Goal: Information Seeking & Learning: Learn about a topic

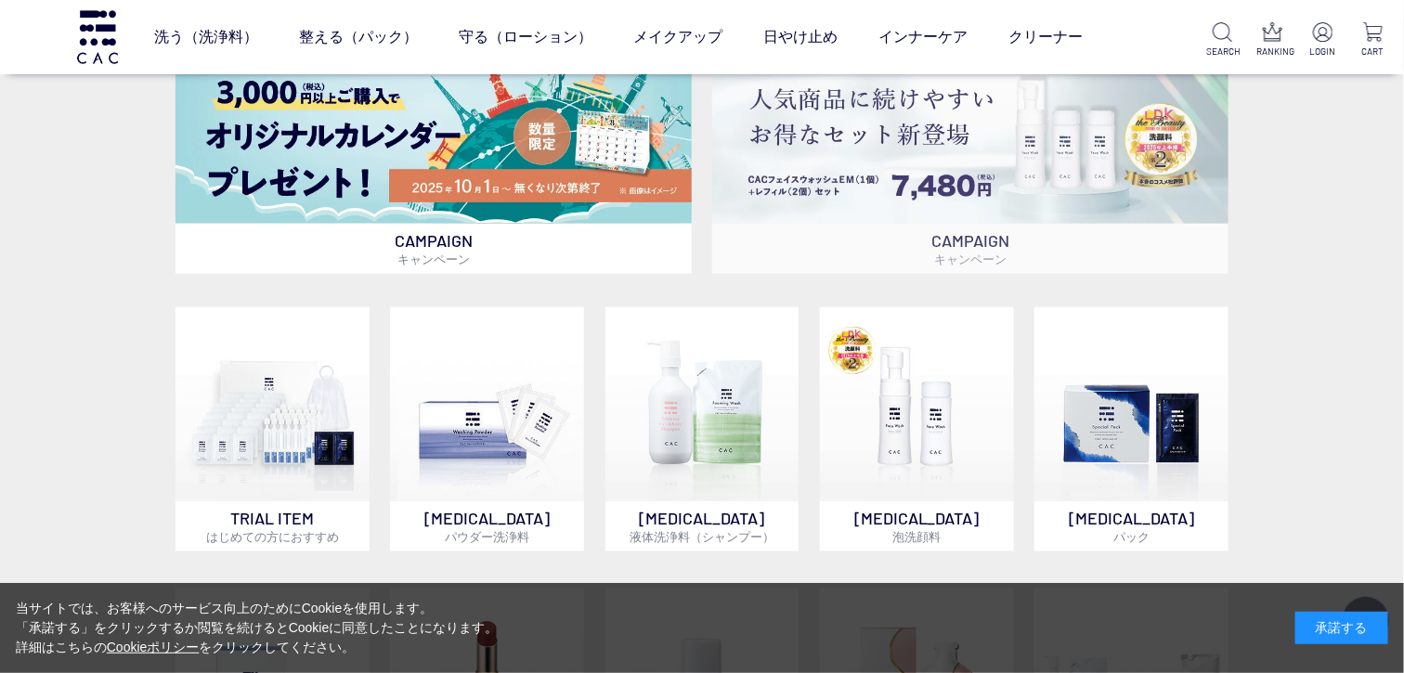
scroll to position [870, 0]
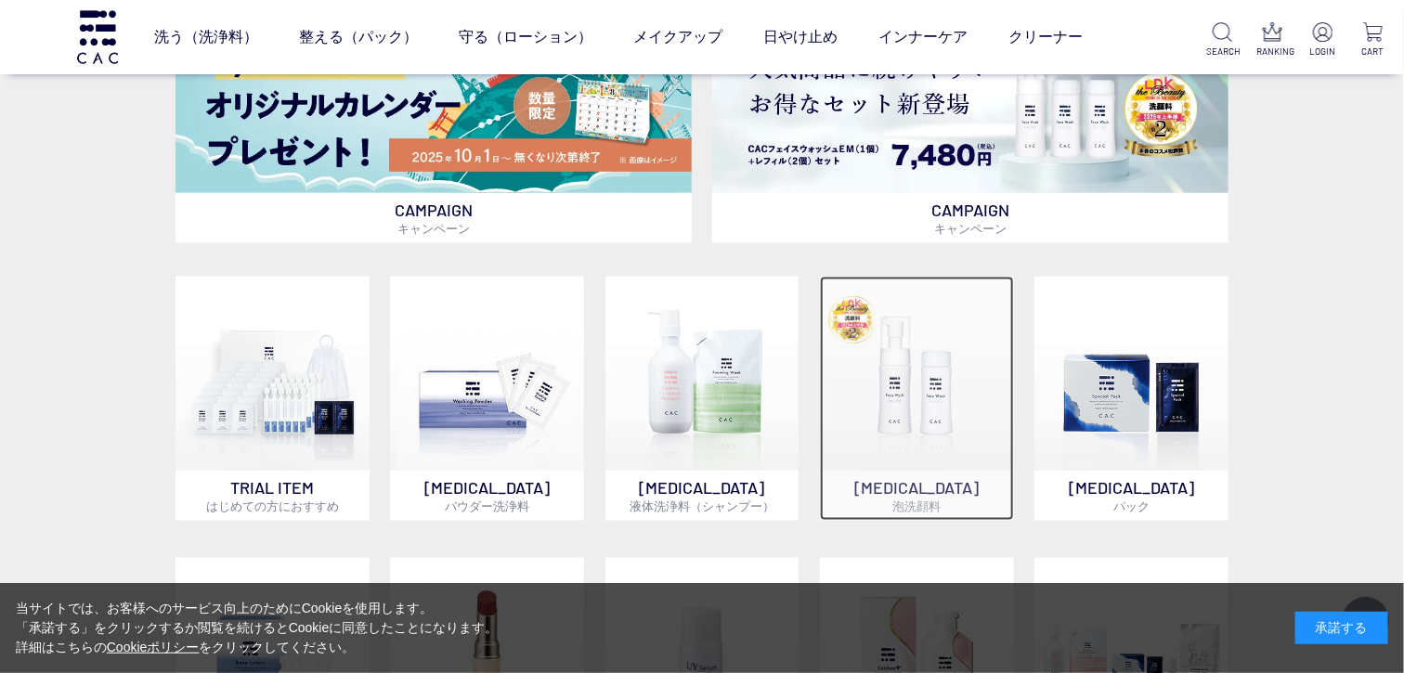
click at [907, 416] on img at bounding box center [917, 374] width 194 height 194
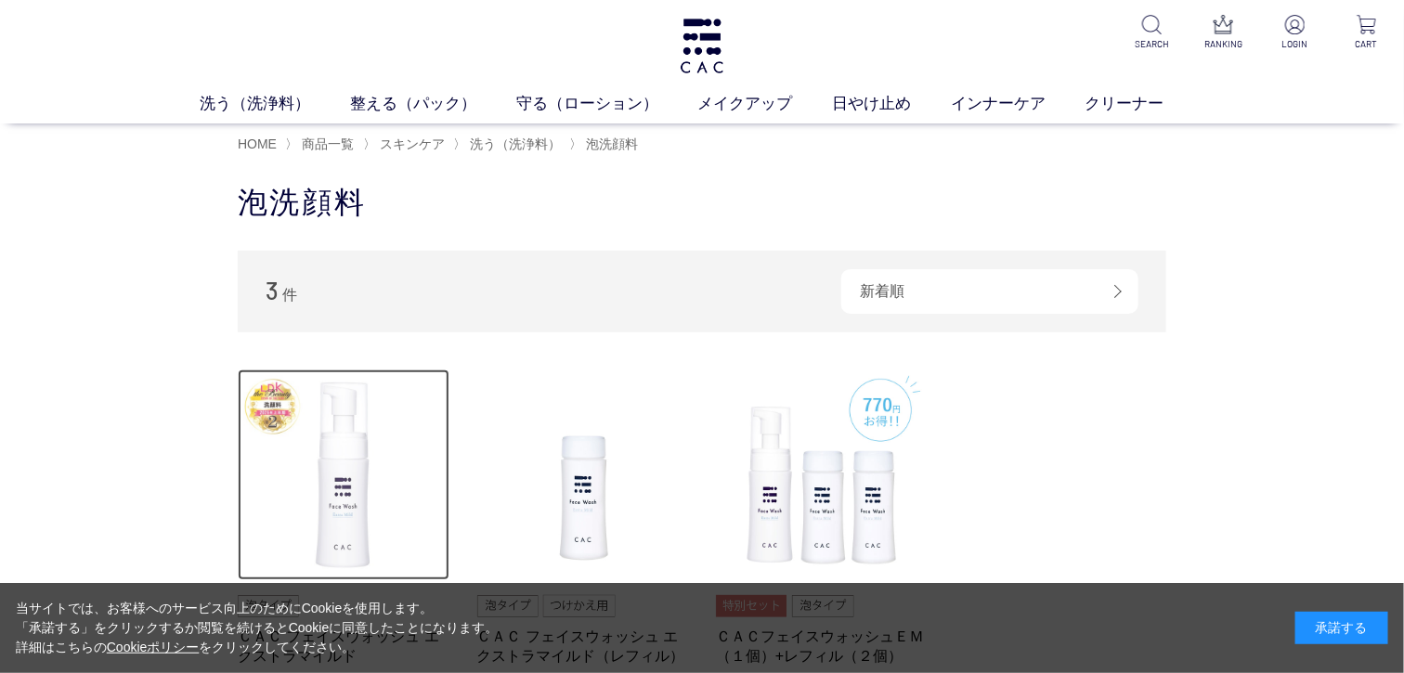
click at [324, 497] on img at bounding box center [344, 476] width 212 height 212
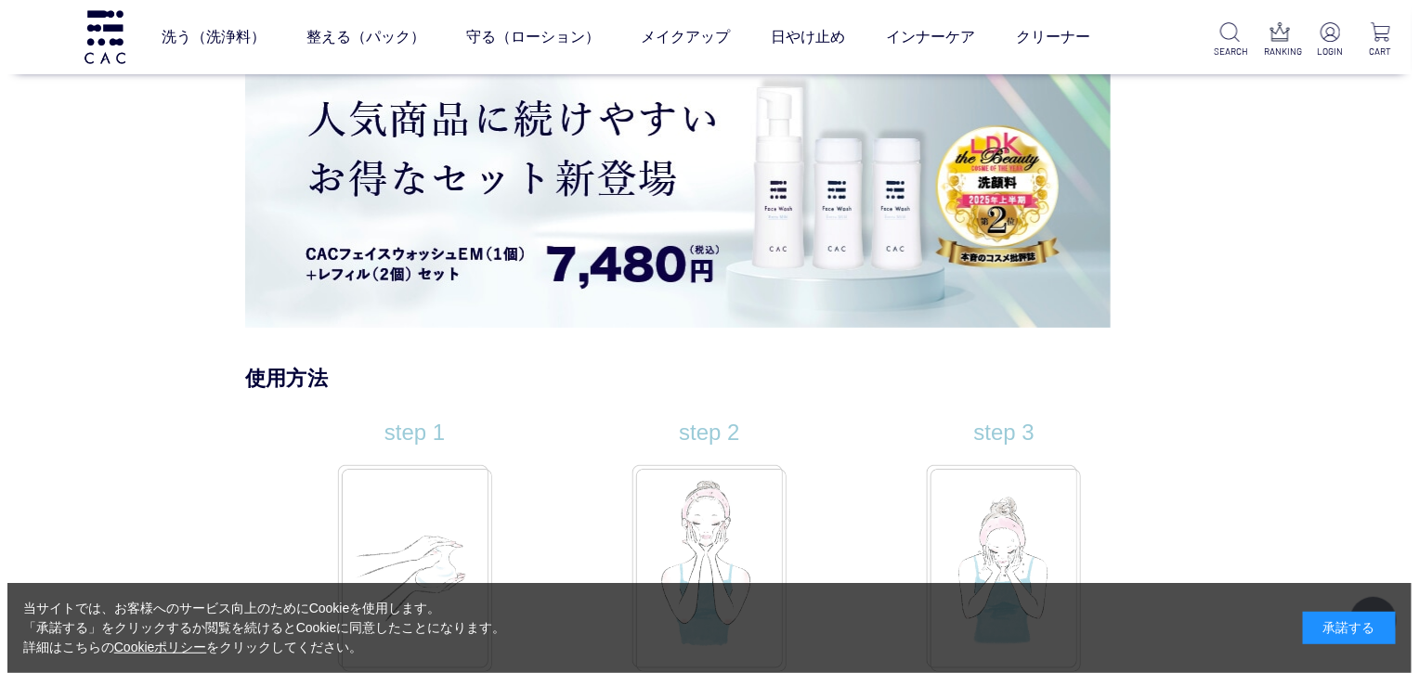
scroll to position [14319, 0]
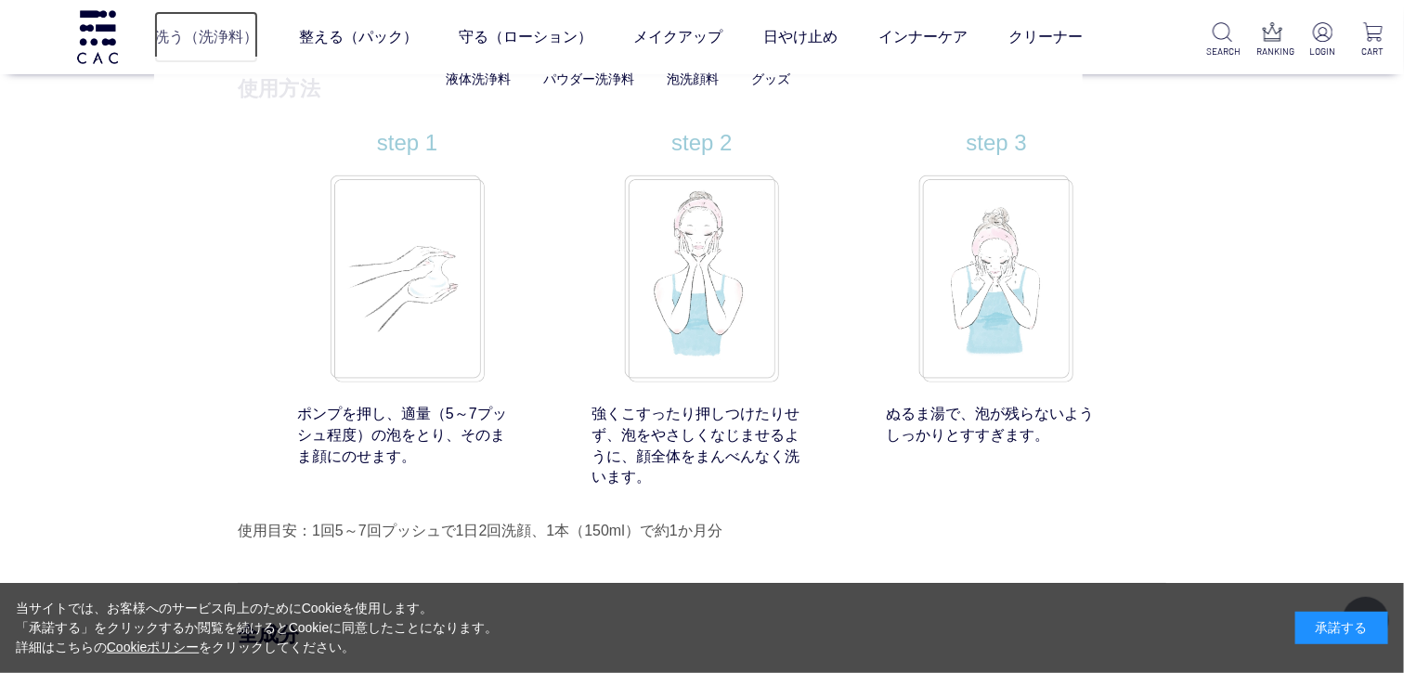
click at [226, 23] on link "洗う（洗浄料）" at bounding box center [206, 37] width 104 height 52
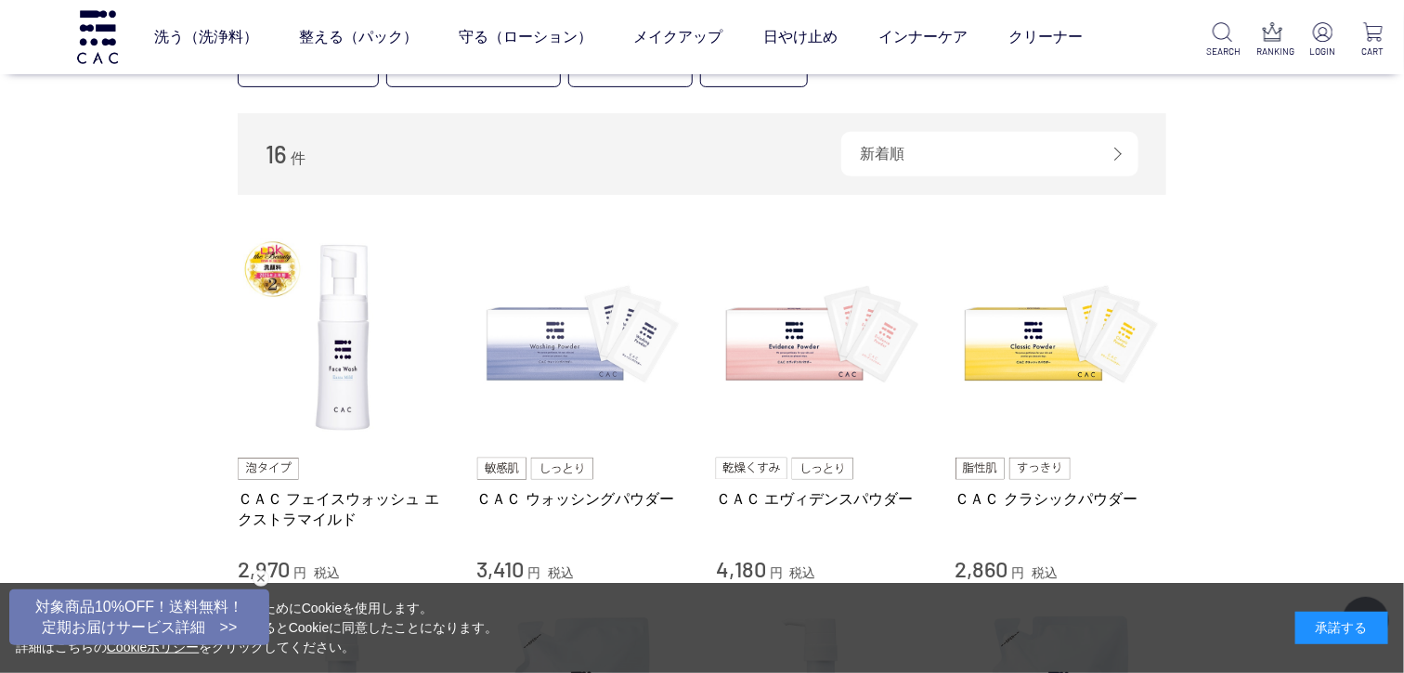
scroll to position [290, 0]
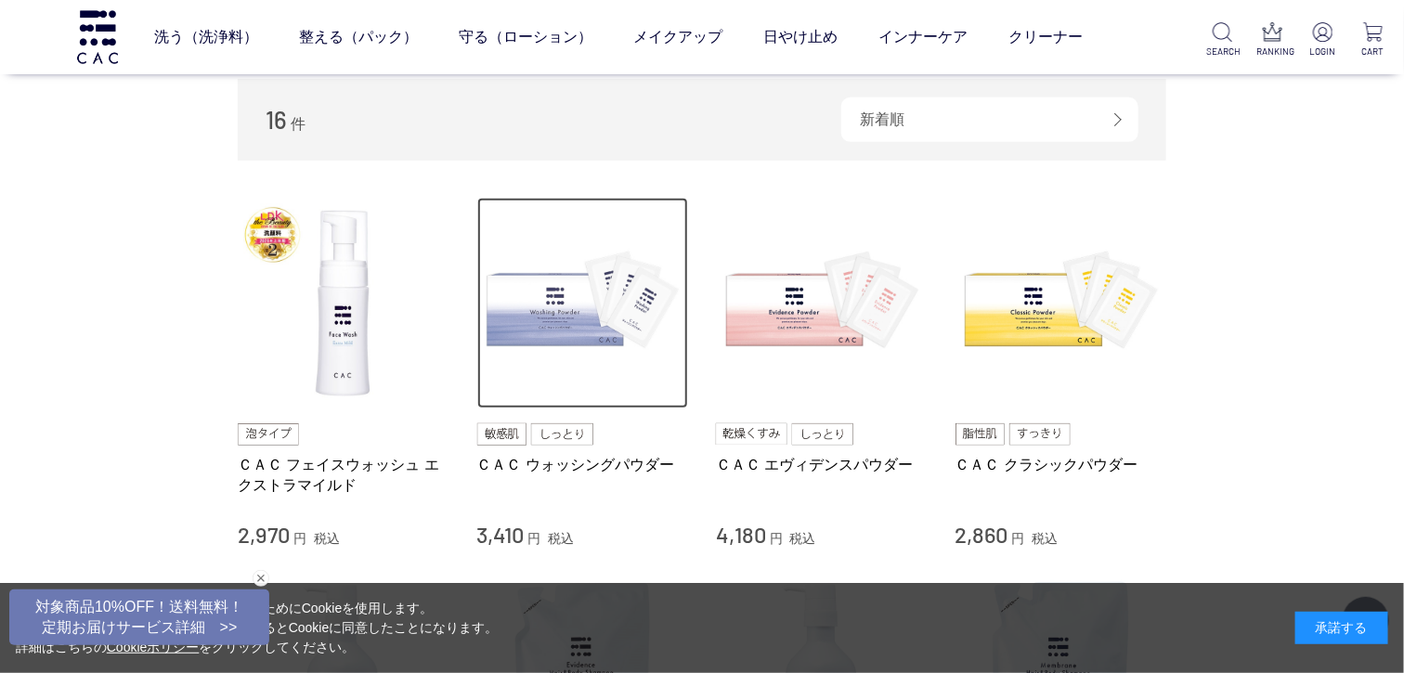
click at [545, 331] on img at bounding box center [583, 304] width 212 height 212
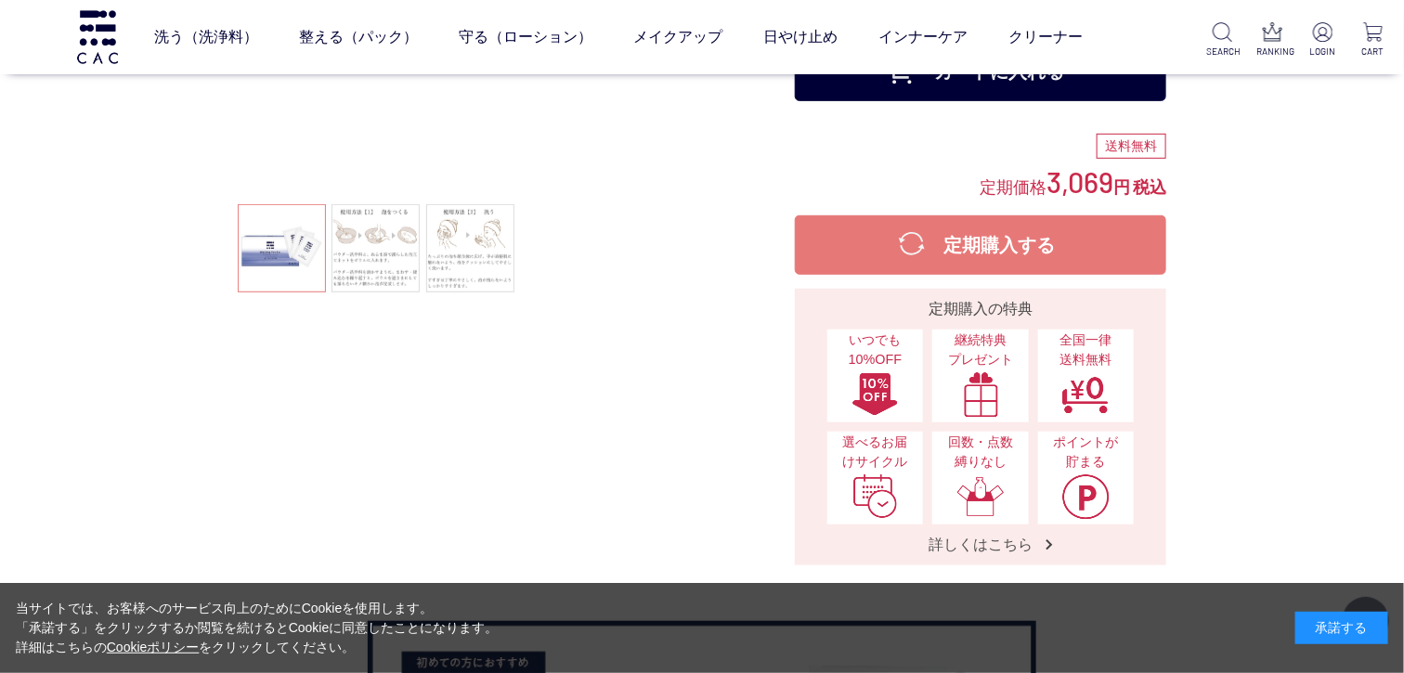
scroll to position [386, 0]
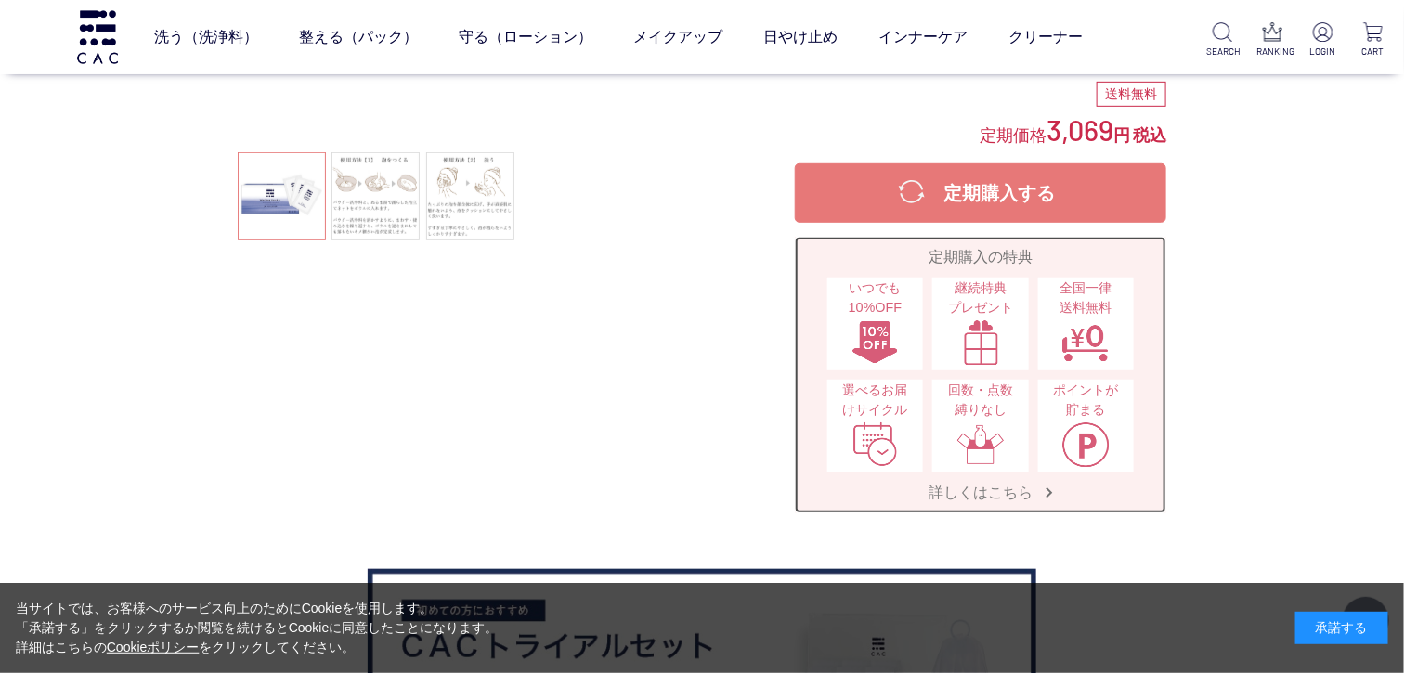
click at [959, 490] on span "詳しくはこちら" at bounding box center [980, 493] width 141 height 20
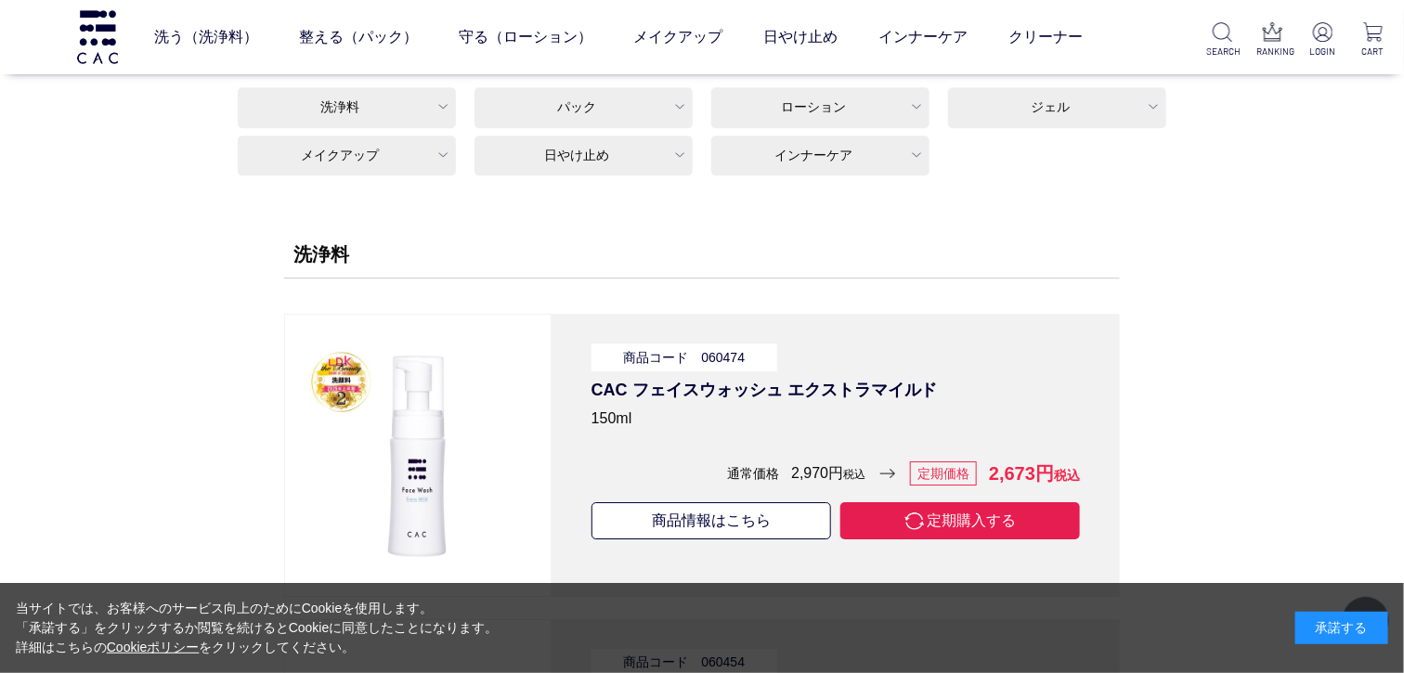
scroll to position [5127, 0]
